Goal: Entertainment & Leisure: Consume media (video, audio)

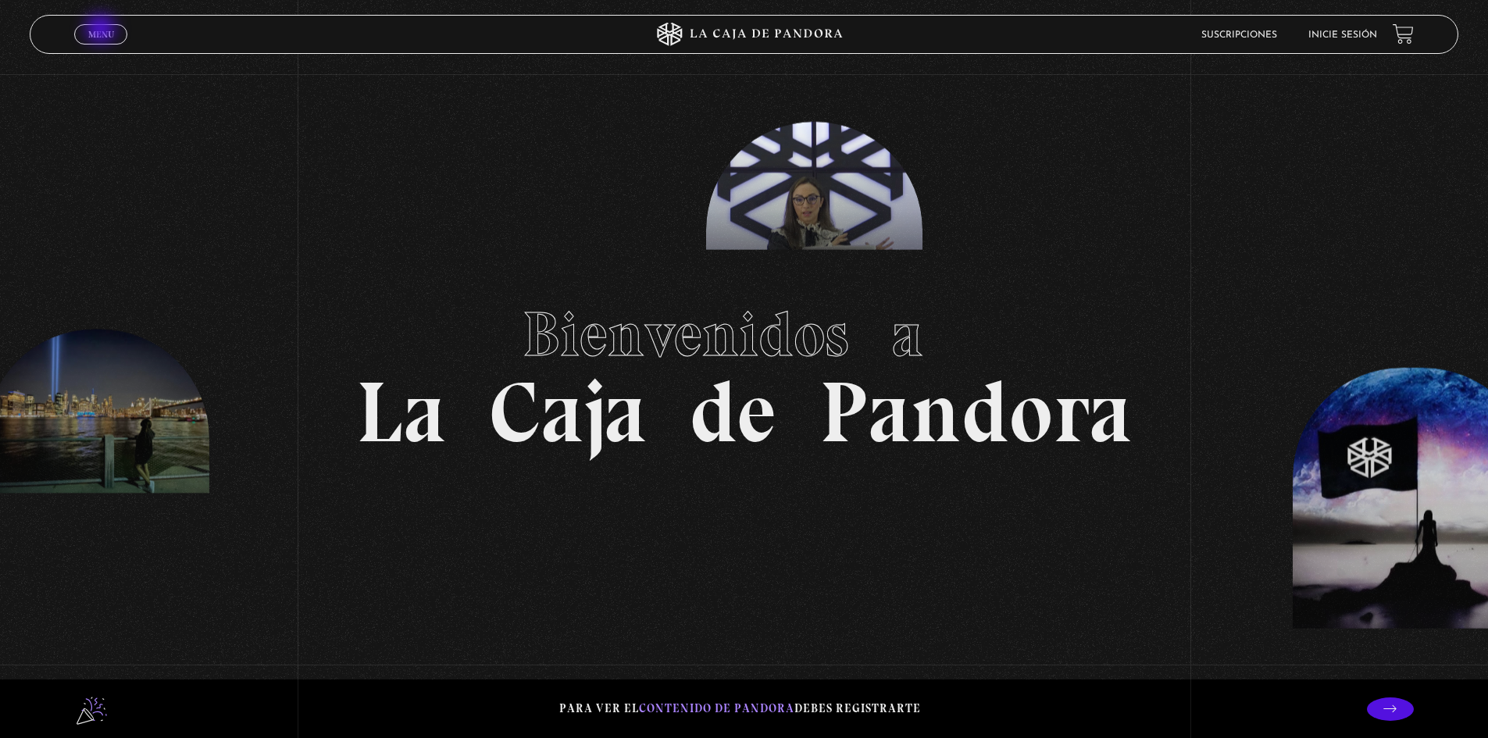
click at [102, 30] on span "Menu" at bounding box center [101, 34] width 26 height 9
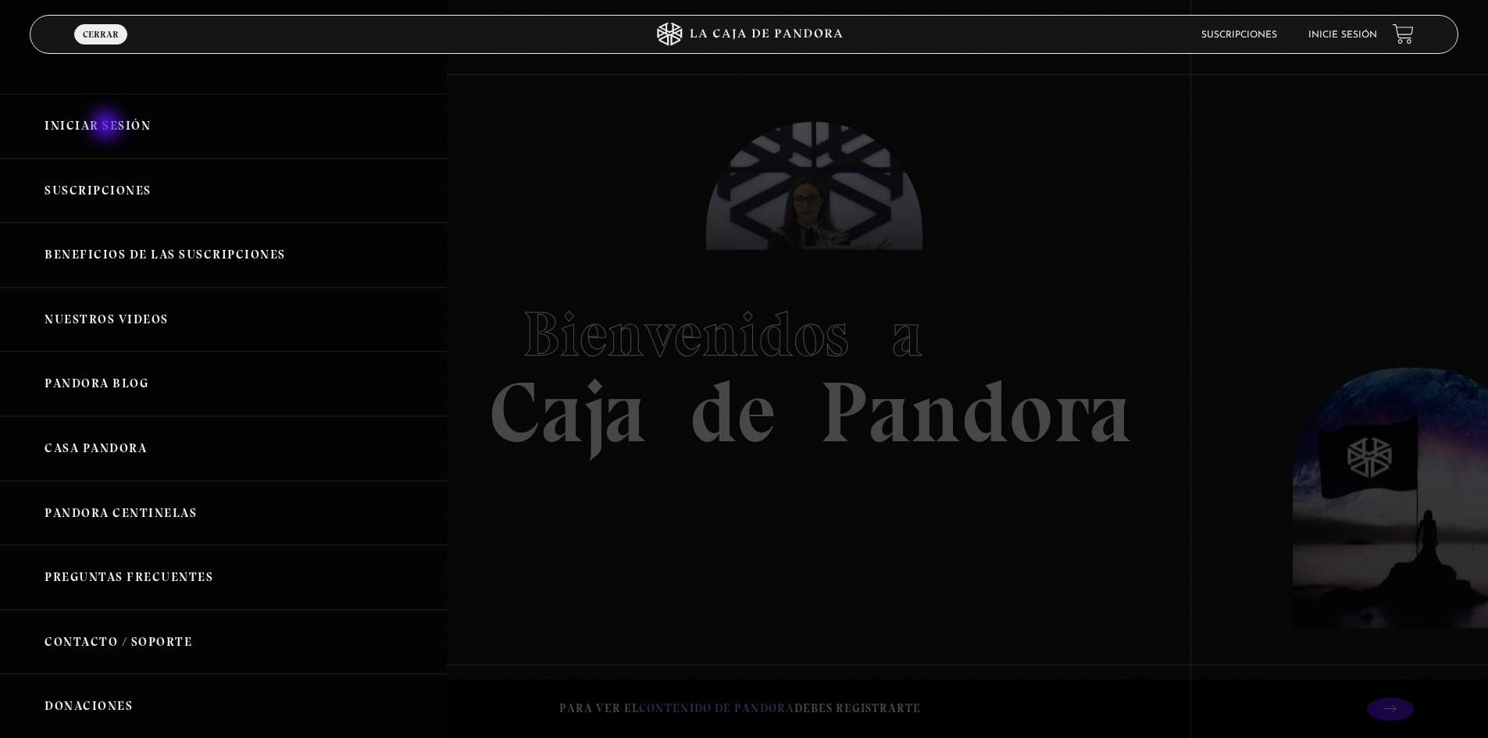
click at [108, 127] on link "Iniciar Sesión" at bounding box center [223, 126] width 447 height 65
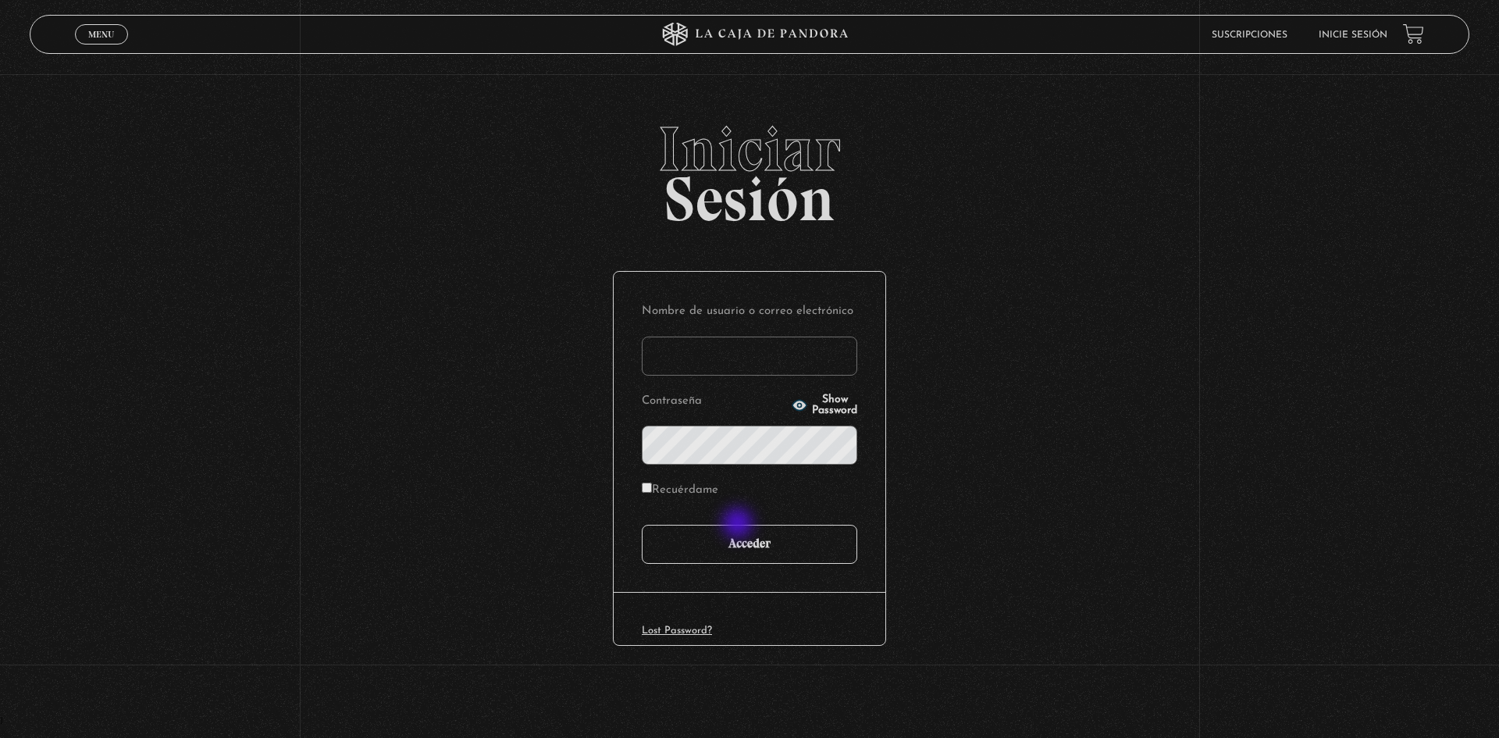
type input "kathyguevarat@gmail.com"
click at [753, 538] on input "Acceder" at bounding box center [750, 544] width 216 height 39
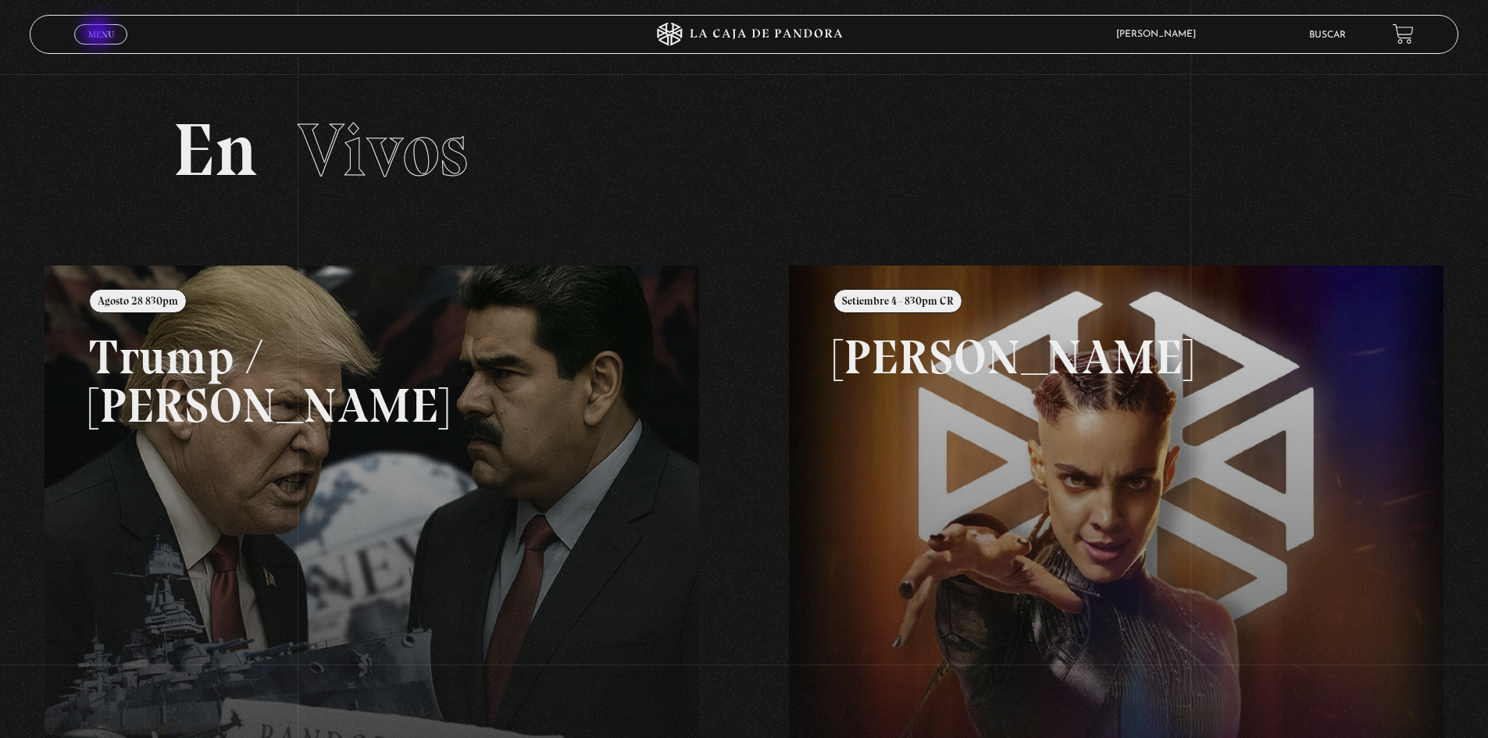
click at [99, 34] on span "Menu" at bounding box center [101, 34] width 26 height 9
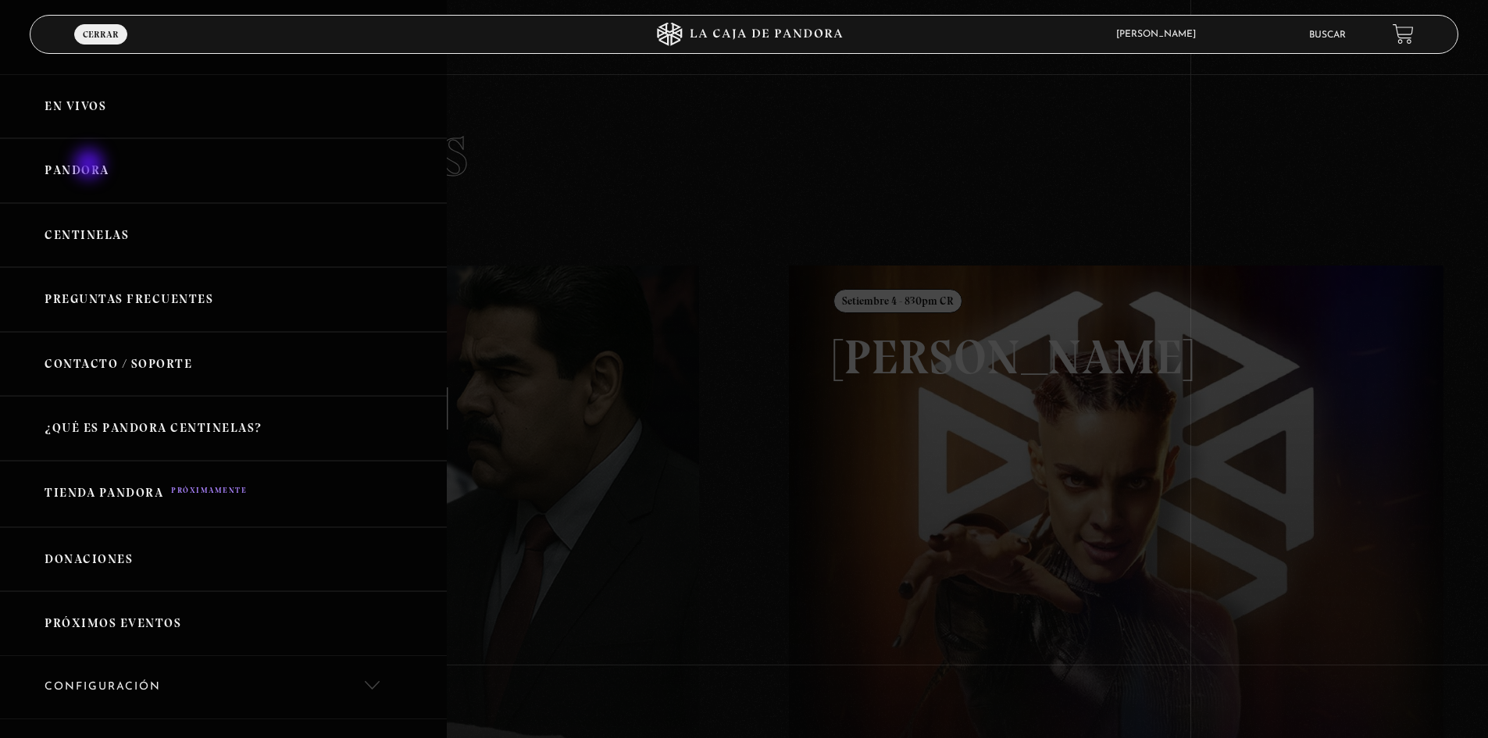
click at [91, 166] on link "Pandora" at bounding box center [223, 170] width 447 height 65
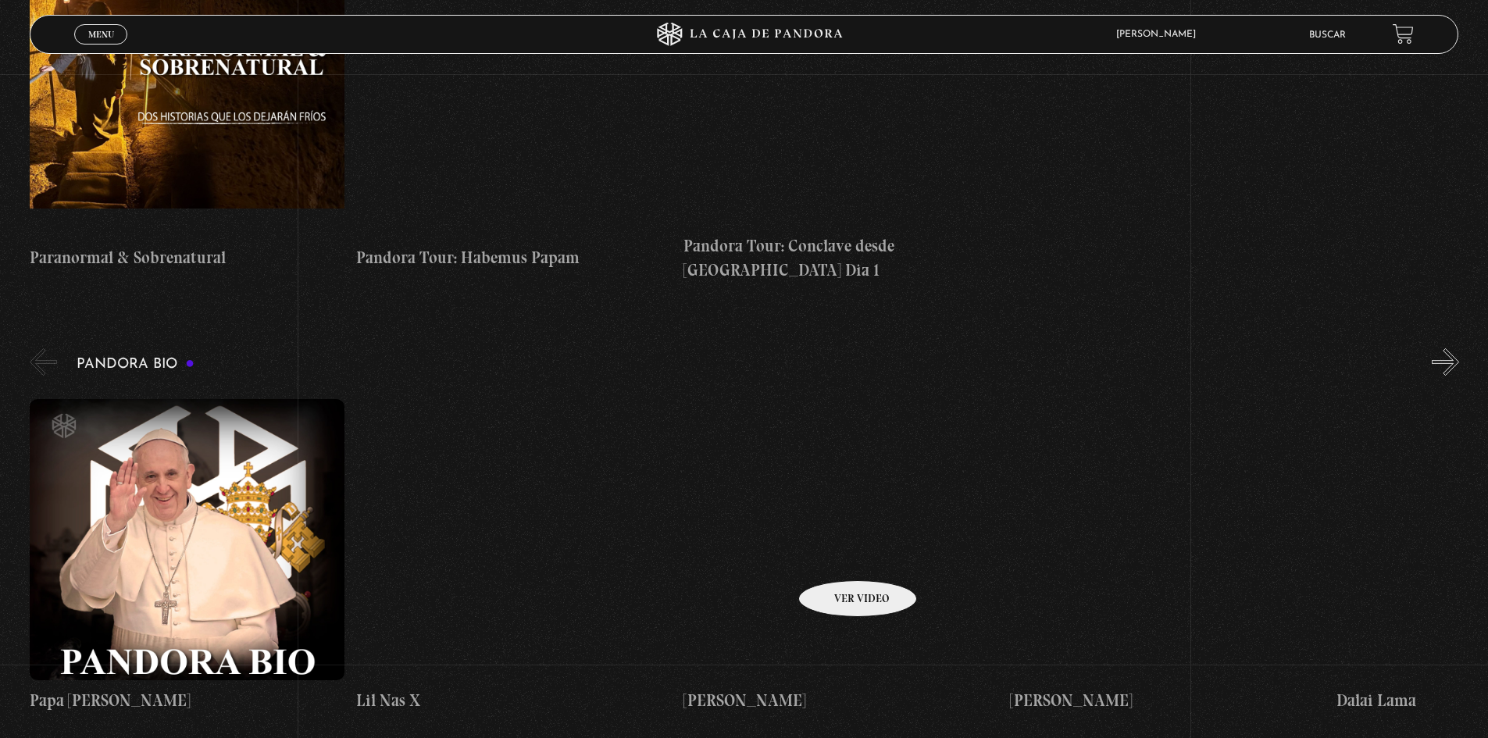
scroll to position [2265, 0]
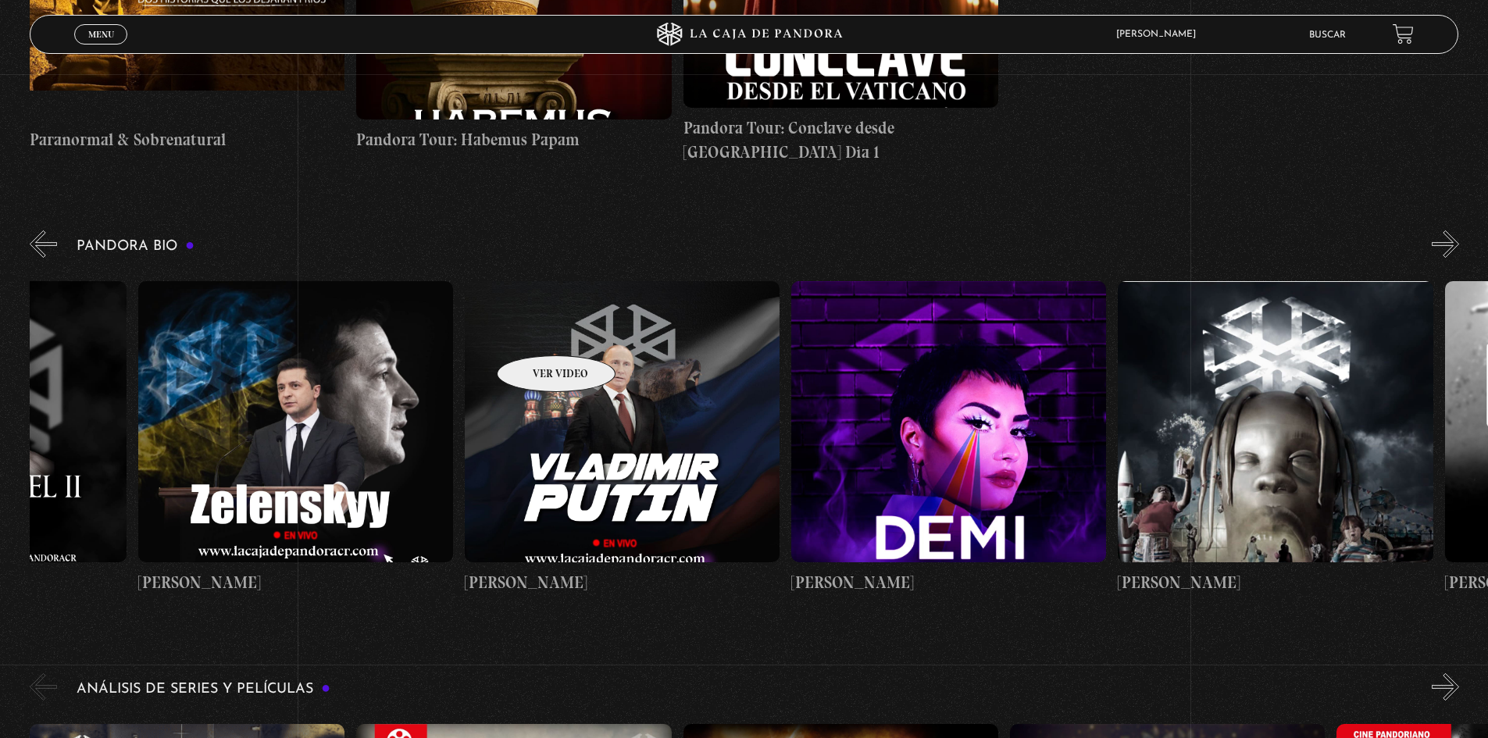
drag, startPoint x: 1208, startPoint y: 337, endPoint x: 533, endPoint y: 332, distance: 675.5
click at [533, 332] on div "Papa Francisco Lil Nas X Emanuela Orlandi Shakira Dalai Lama Canserbero Madonna…" at bounding box center [138, 438] width 7838 height 338
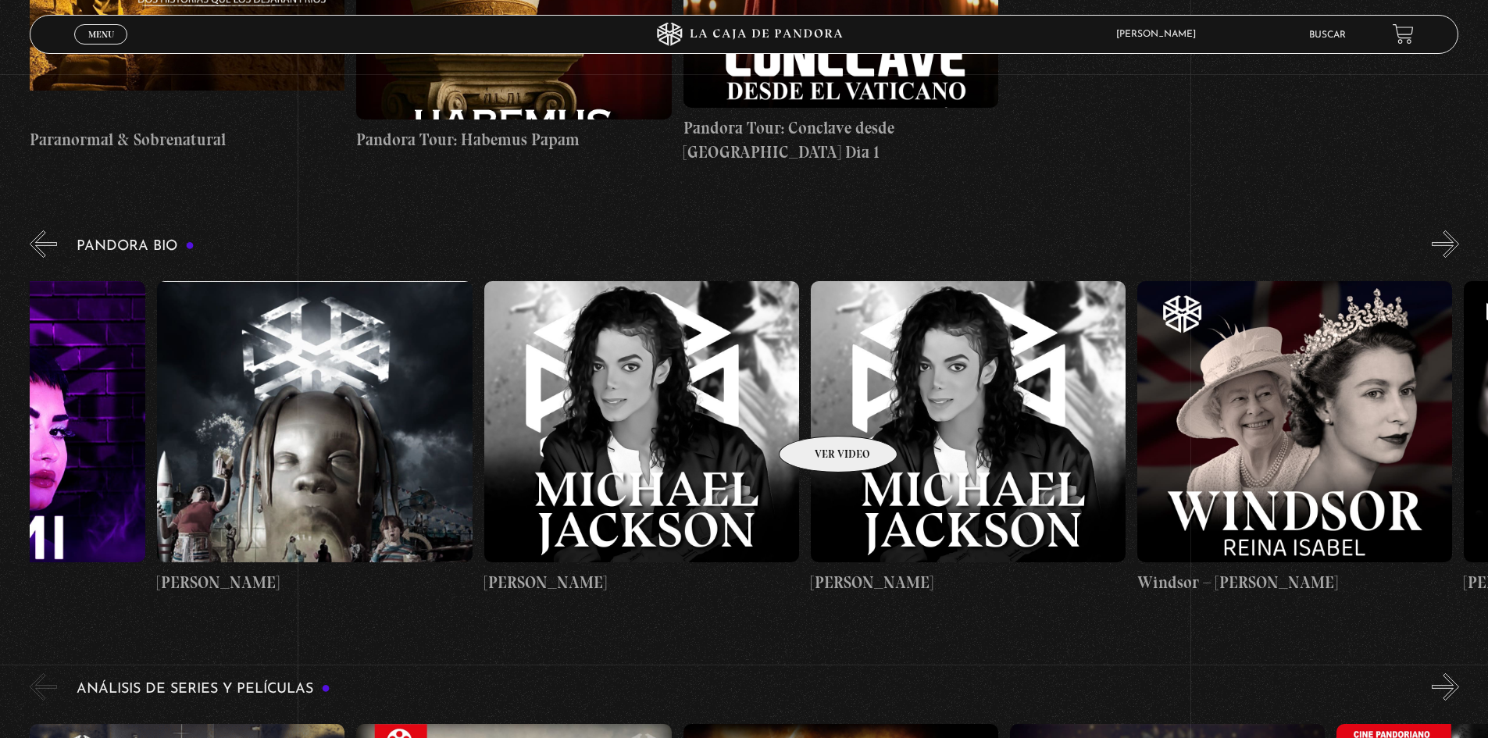
scroll to position [0, 4615]
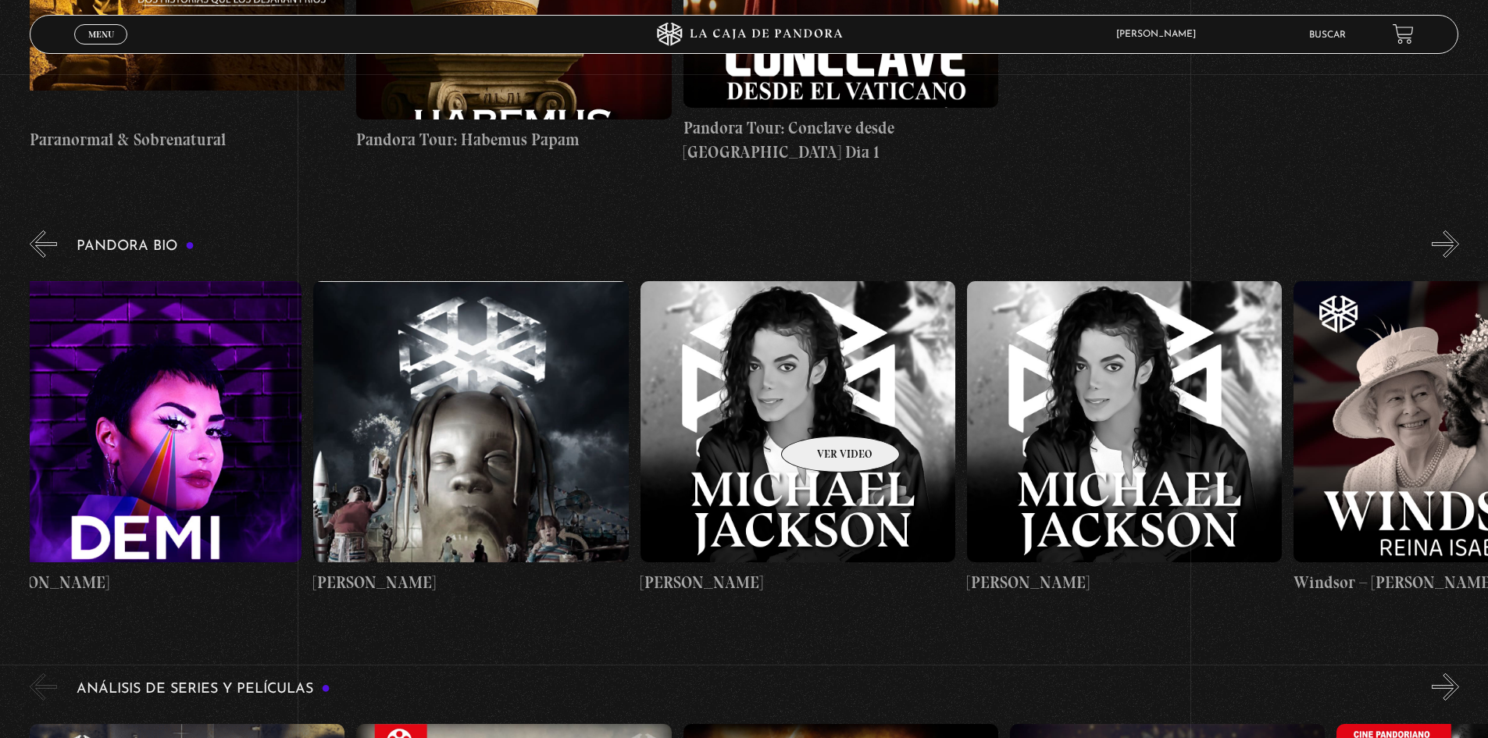
drag, startPoint x: 1230, startPoint y: 337, endPoint x: 820, endPoint y: 412, distance: 416.9
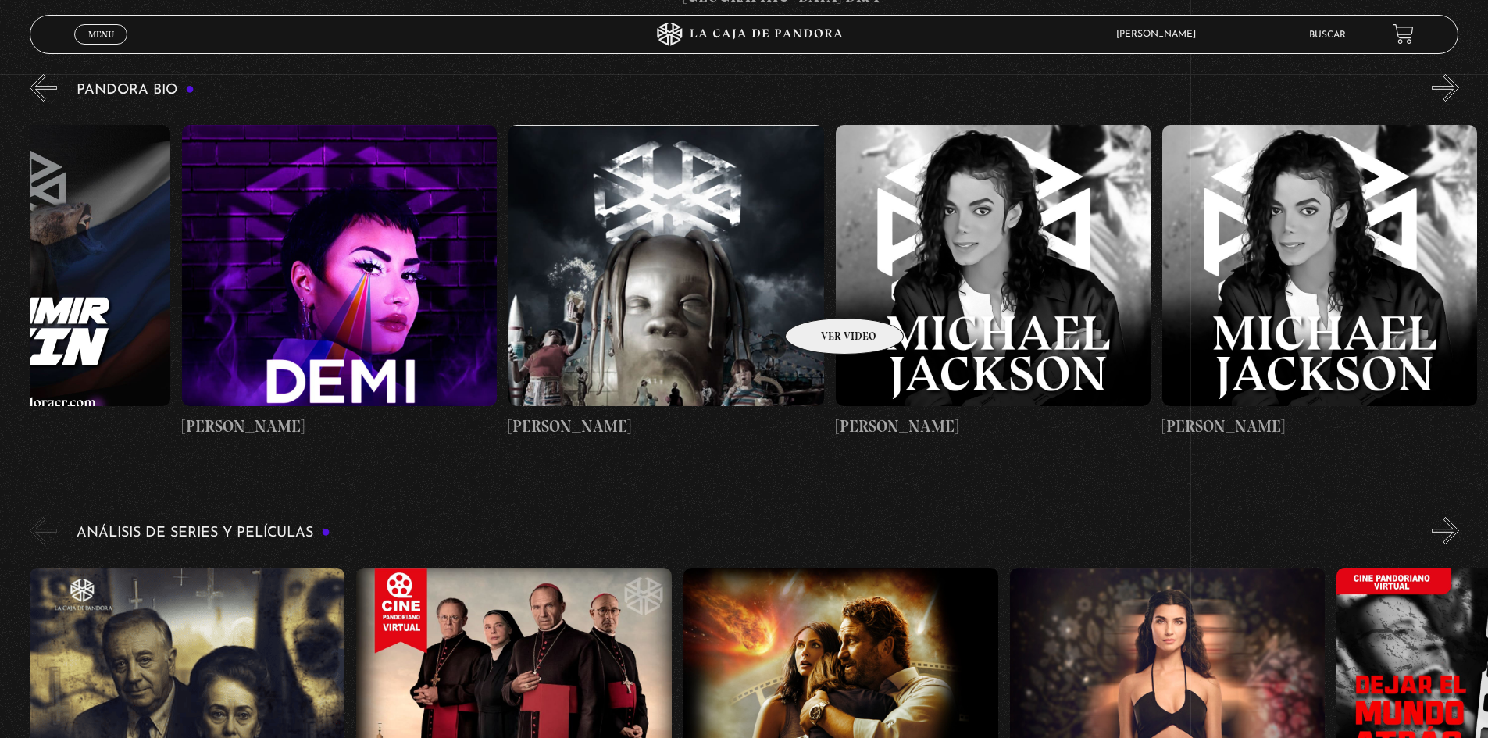
scroll to position [0, 4229]
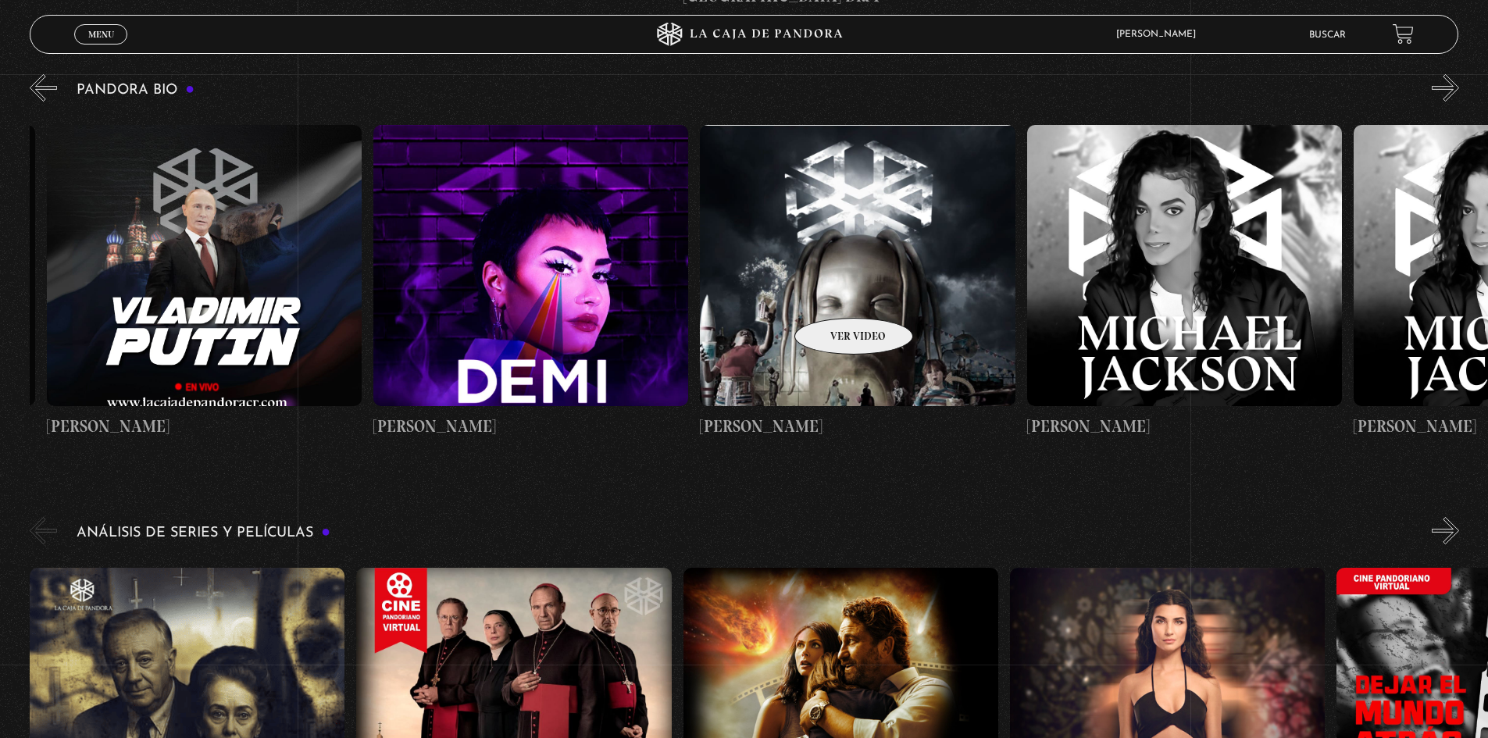
drag, startPoint x: 756, startPoint y: 294, endPoint x: 833, endPoint y: 294, distance: 77.3
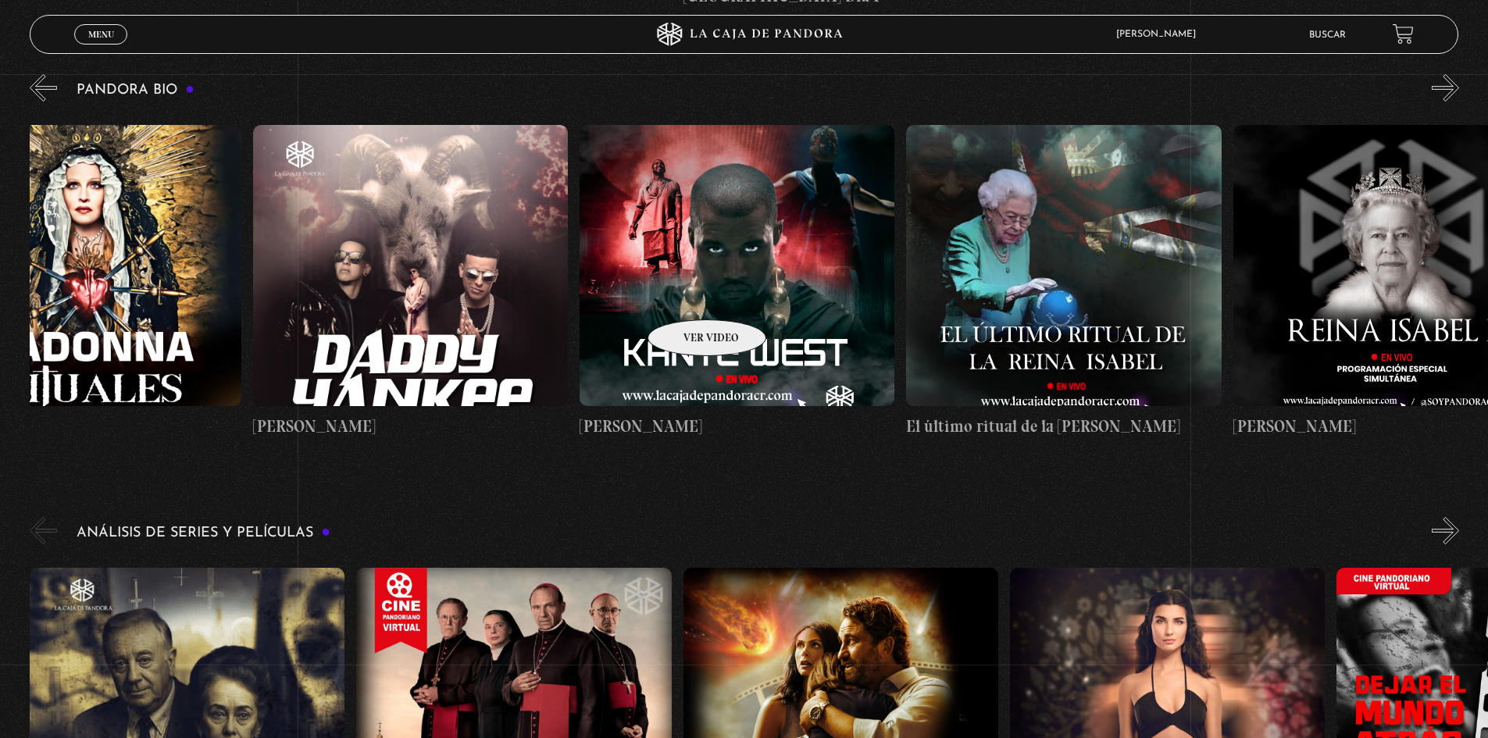
scroll to position [0, 2300]
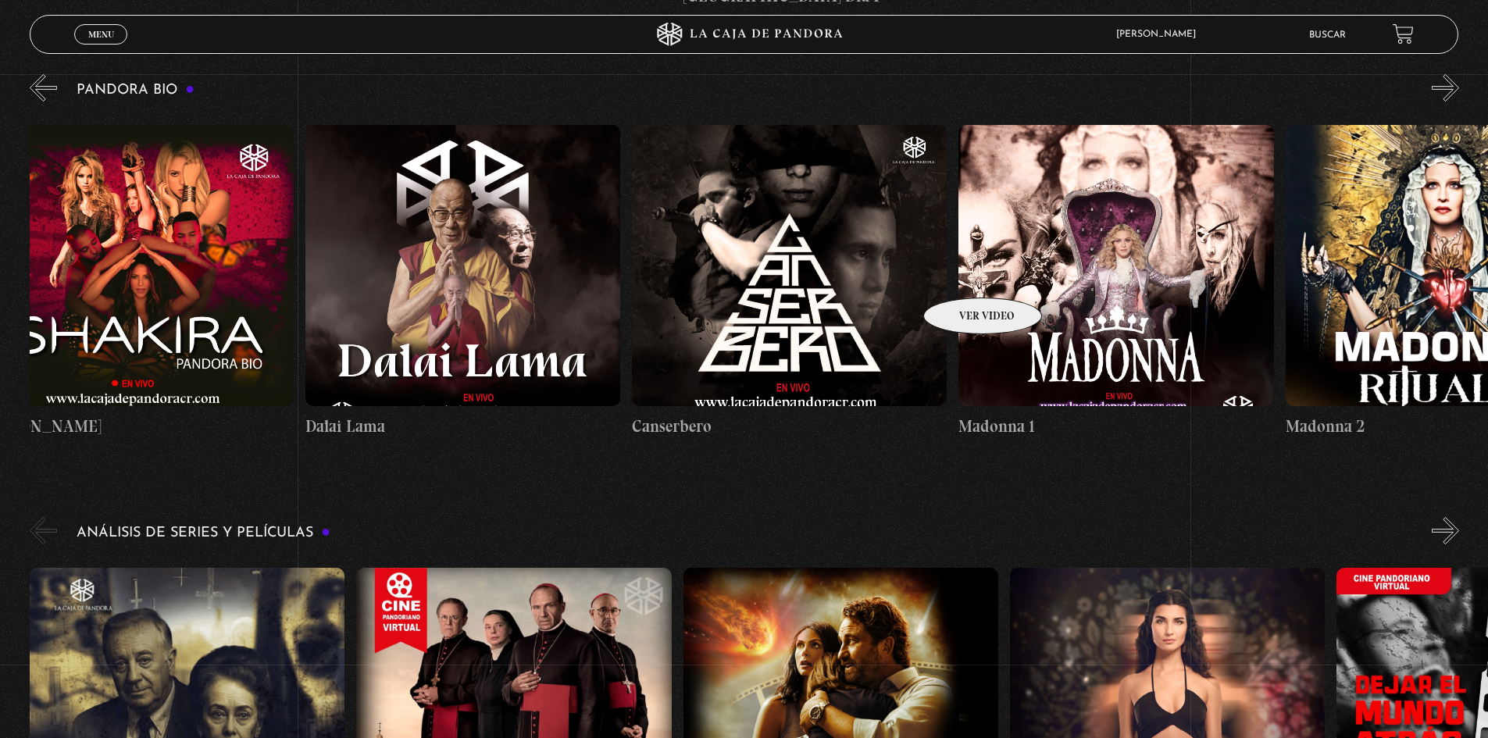
drag, startPoint x: 323, startPoint y: 287, endPoint x: 962, endPoint y: 274, distance: 639.7
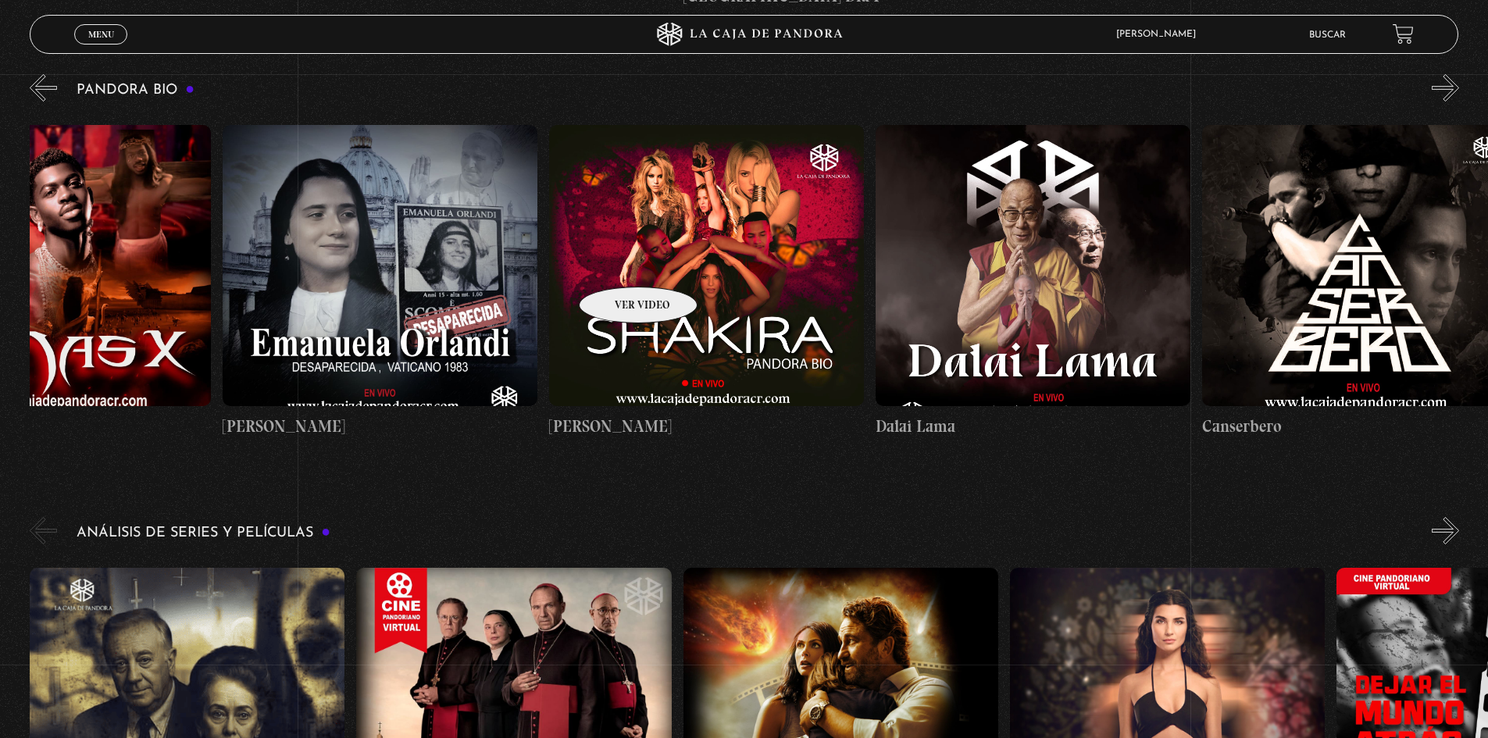
scroll to position [0, 0]
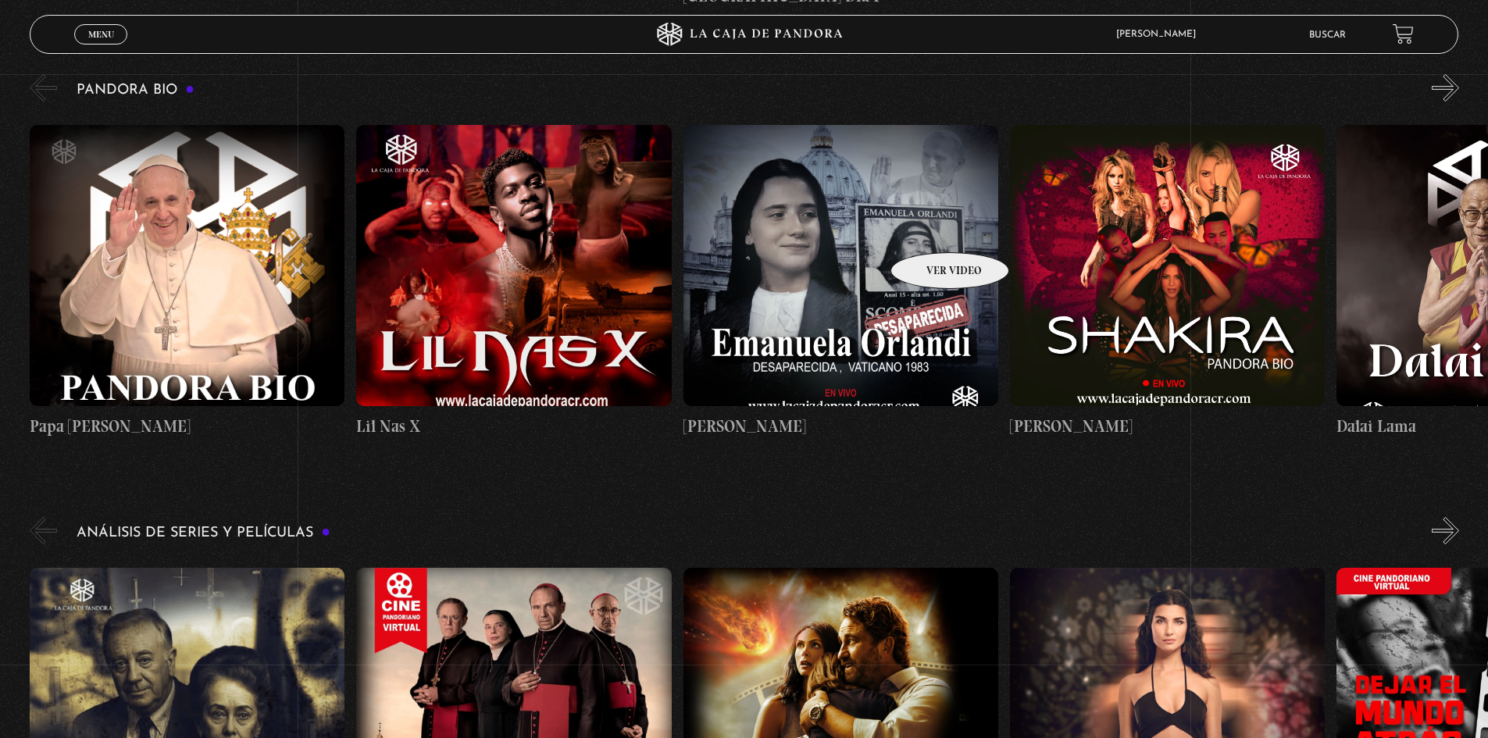
drag, startPoint x: 620, startPoint y: 262, endPoint x: 937, endPoint y: 228, distance: 318.8
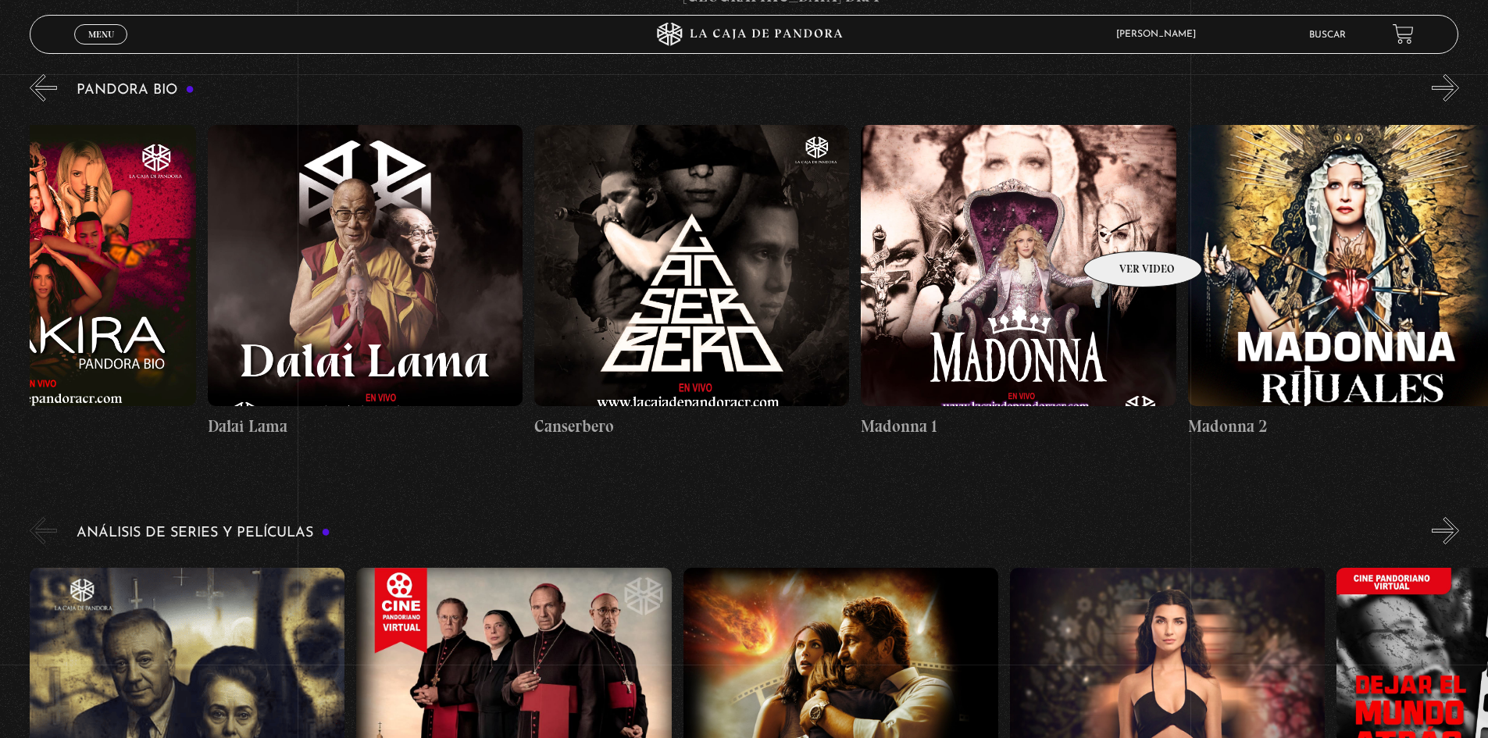
drag, startPoint x: 1111, startPoint y: 227, endPoint x: 941, endPoint y: 226, distance: 170.2
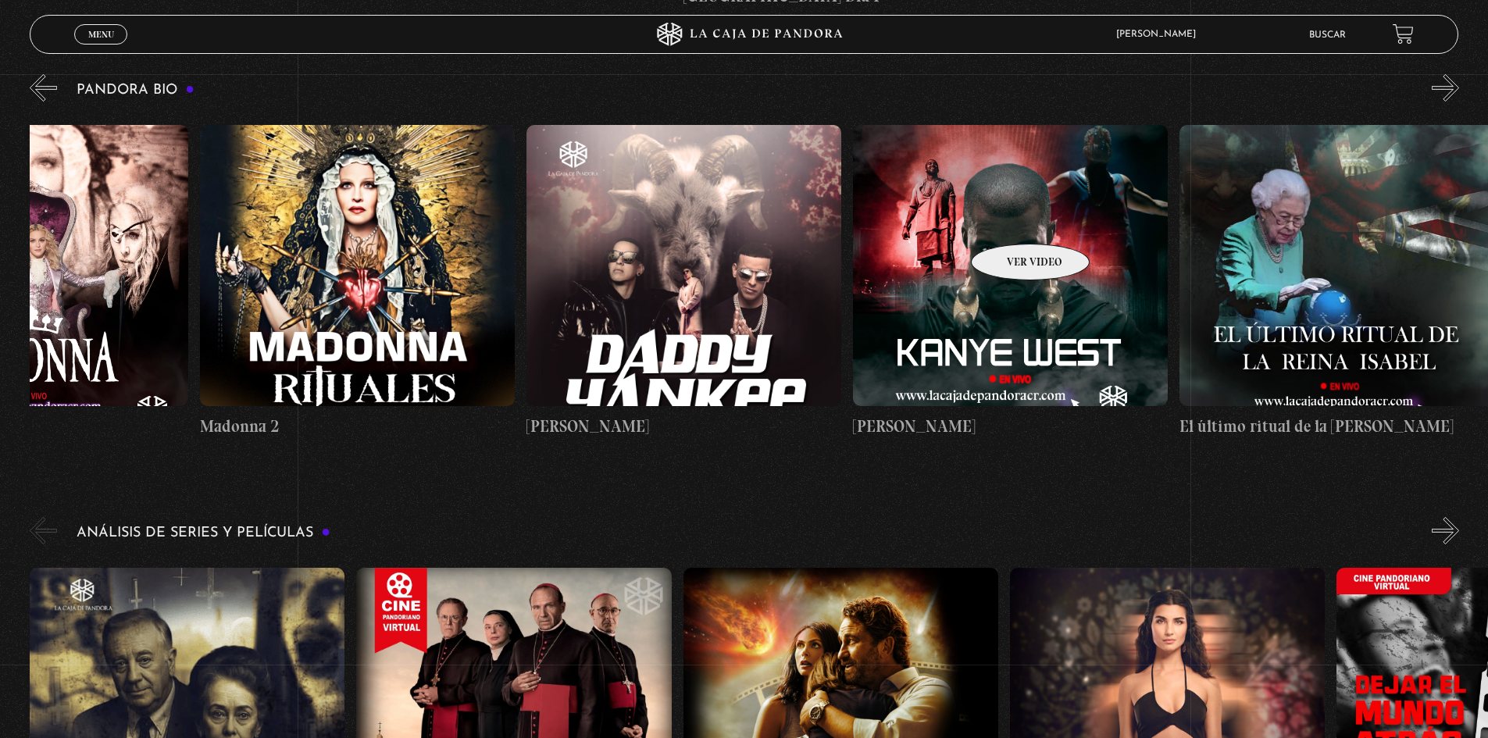
drag, startPoint x: 992, startPoint y: 221, endPoint x: 1234, endPoint y: 228, distance: 242.2
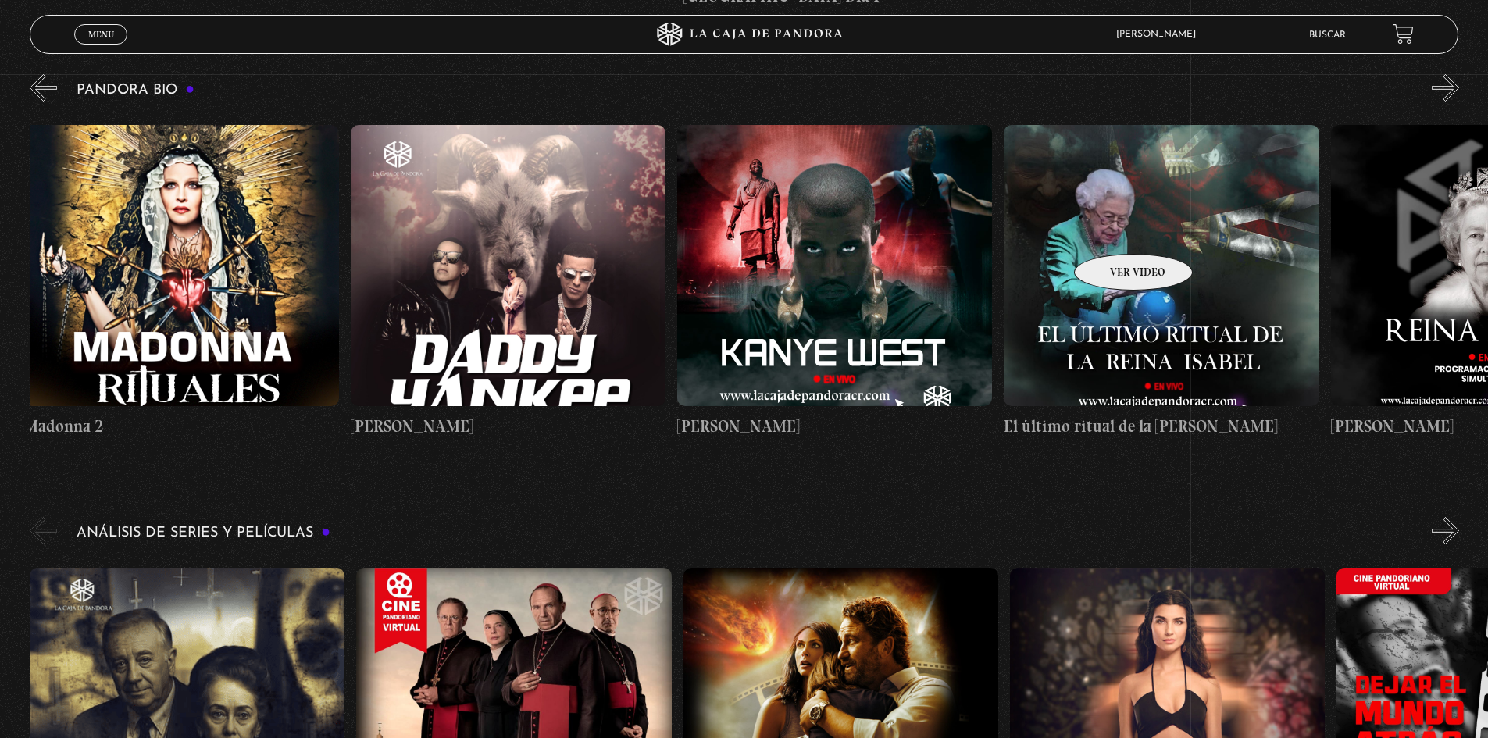
drag, startPoint x: 1116, startPoint y: 230, endPoint x: 1047, endPoint y: 229, distance: 68.7
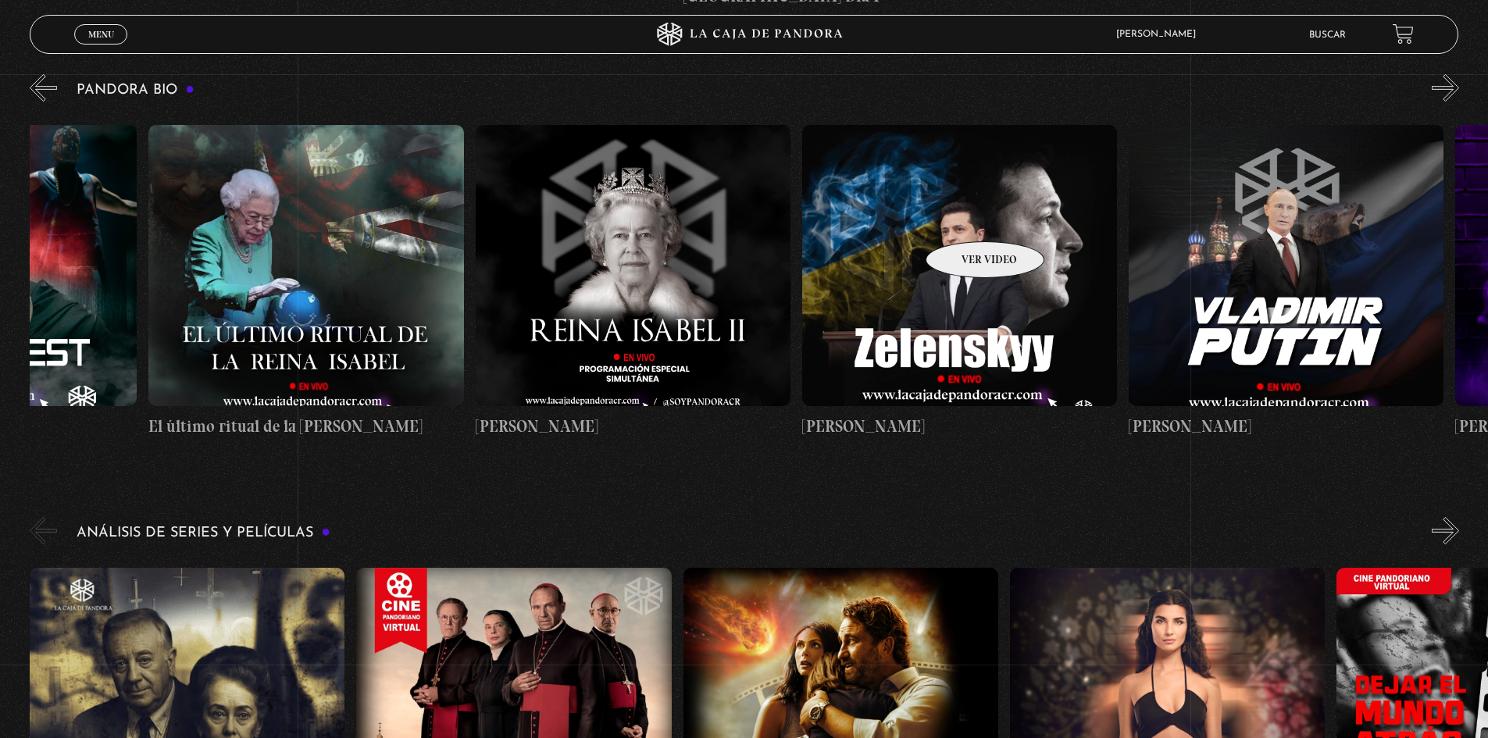
drag, startPoint x: 1130, startPoint y: 224, endPoint x: 918, endPoint y: 216, distance: 211.8
click at [918, 216] on div "Papa Francisco Lil Nas X Emanuela Orlandi Shakira Dalai Lama Canserbero Madonna…" at bounding box center [802, 282] width 7838 height 338
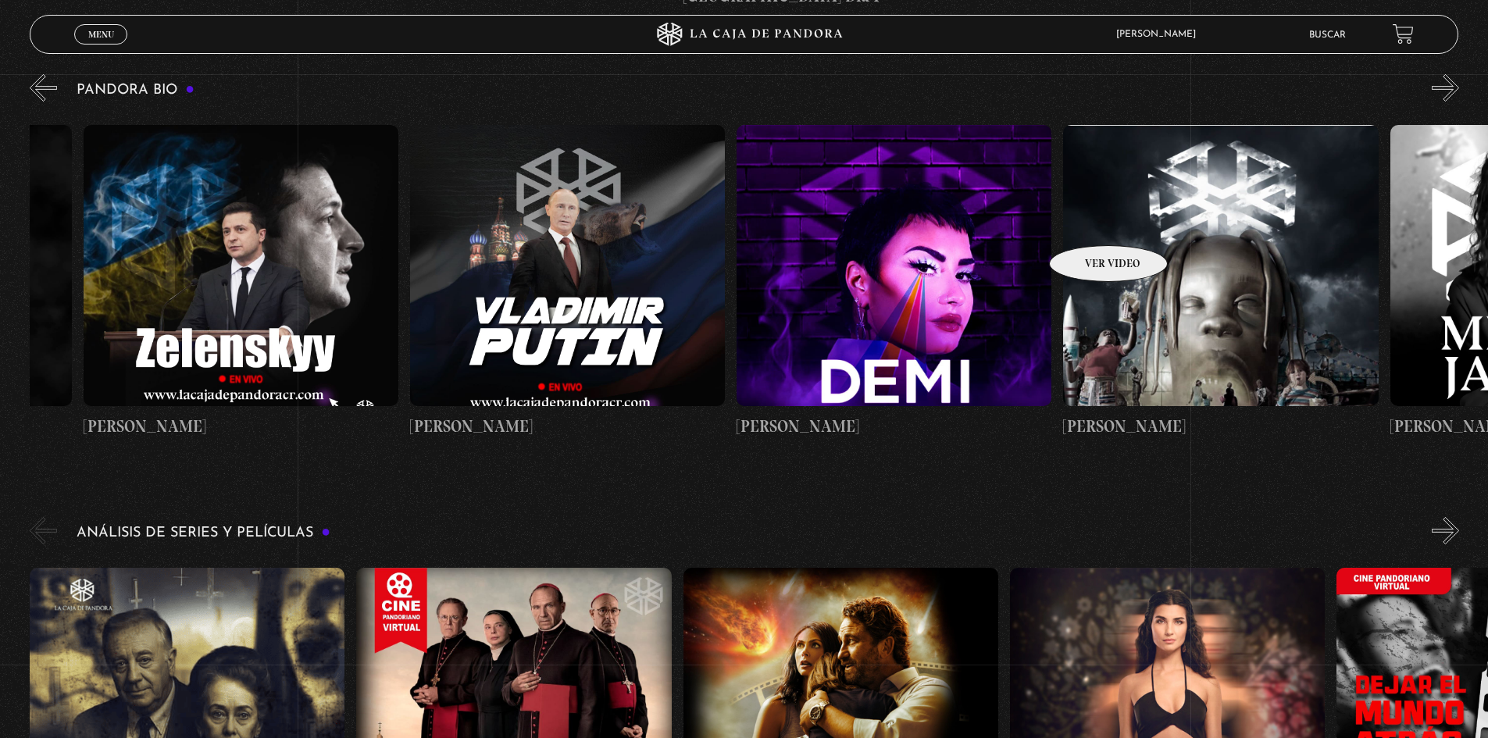
drag, startPoint x: 1082, startPoint y: 222, endPoint x: 1049, endPoint y: 223, distance: 33.6
click at [1054, 223] on div "Papa Francisco Lil Nas X Emanuela Orlandi Shakira Dalai Lama Canserbero Madonna…" at bounding box center [83, 282] width 7838 height 338
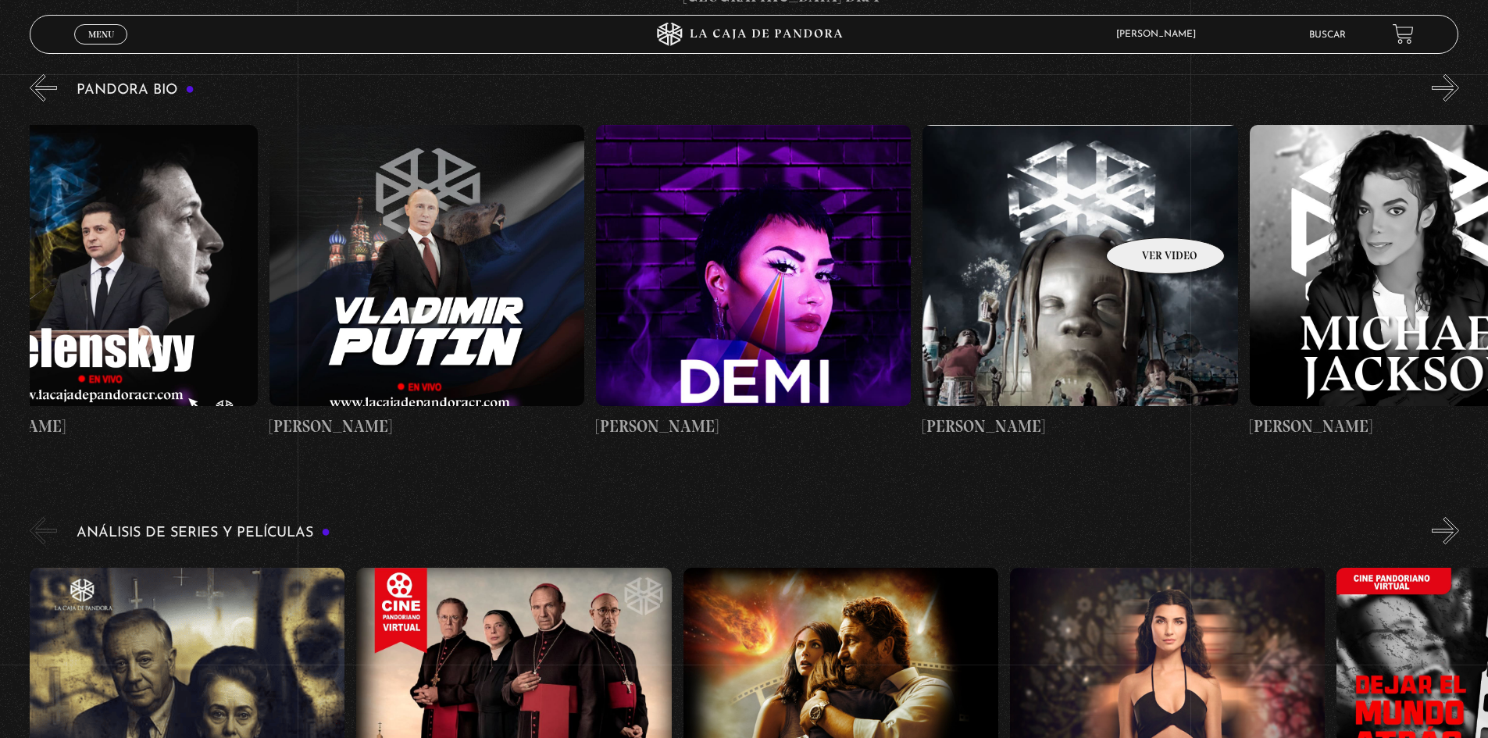
click at [1143, 214] on figure at bounding box center [1079, 265] width 315 height 281
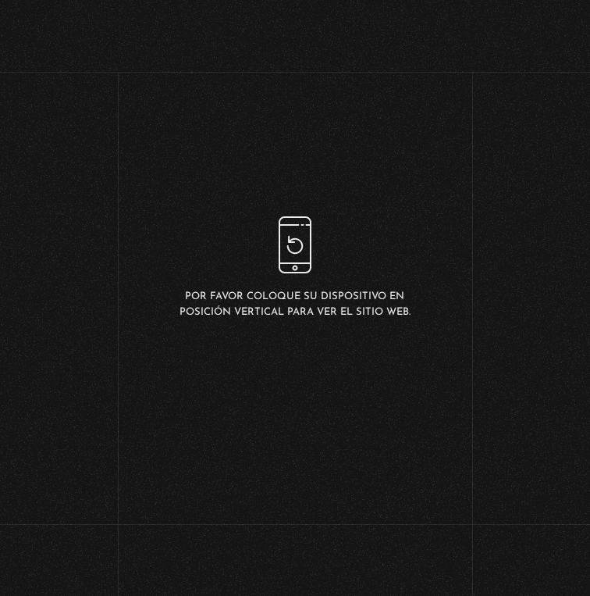
click at [590, 214] on div "Por favor coloque su dispositivo en posición vertical para ver el sitio web." at bounding box center [295, 268] width 590 height 536
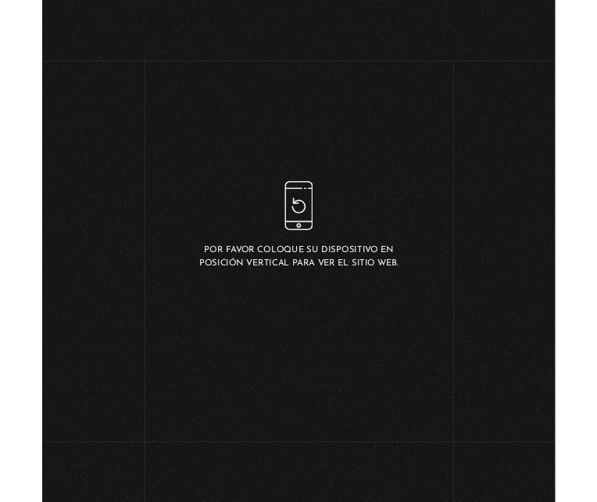
scroll to position [78, 0]
